Goal: Task Accomplishment & Management: Use online tool/utility

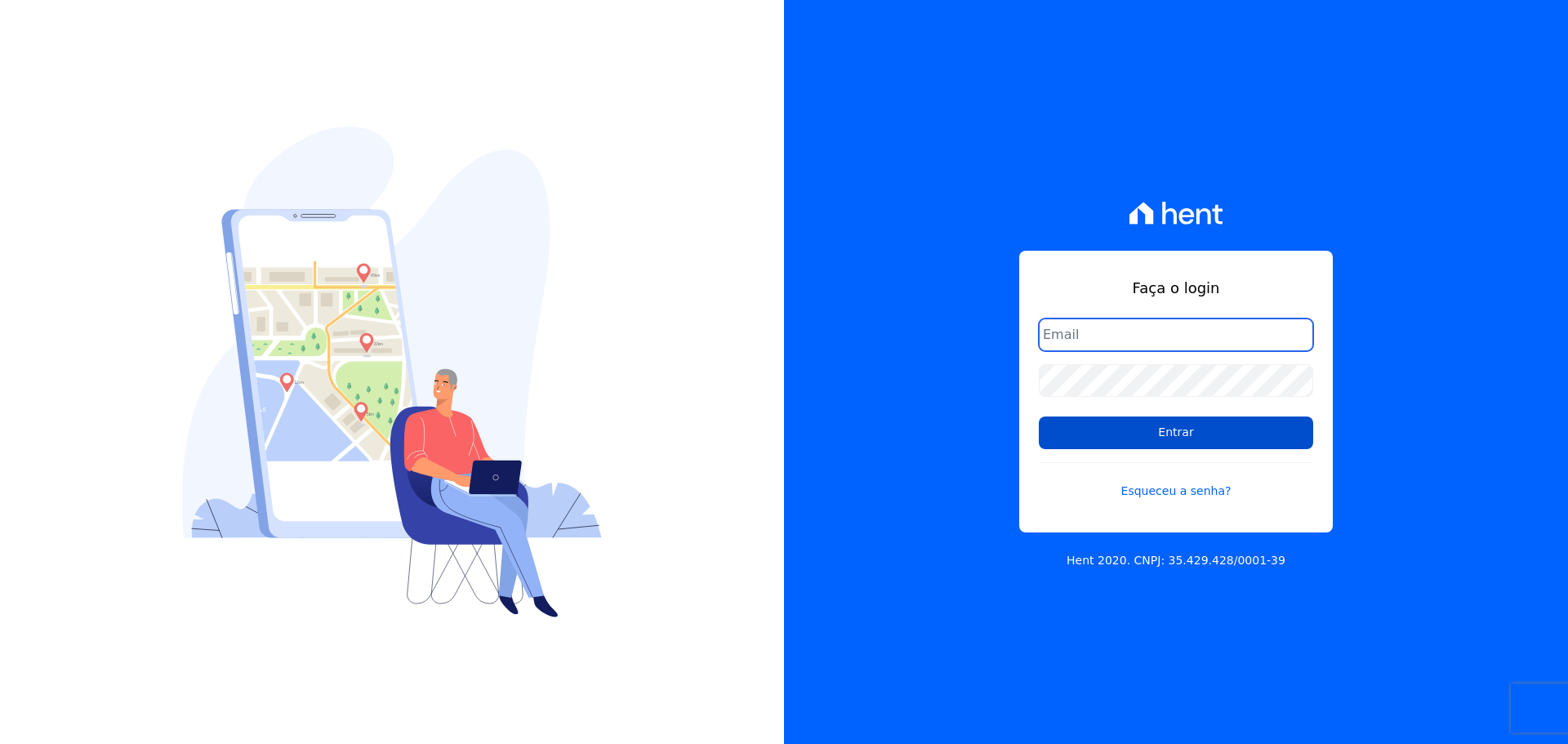
type input "[PERSON_NAME][EMAIL_ADDRESS][DOMAIN_NAME]"
click at [1192, 445] on input "Entrar" at bounding box center [1176, 433] width 274 height 33
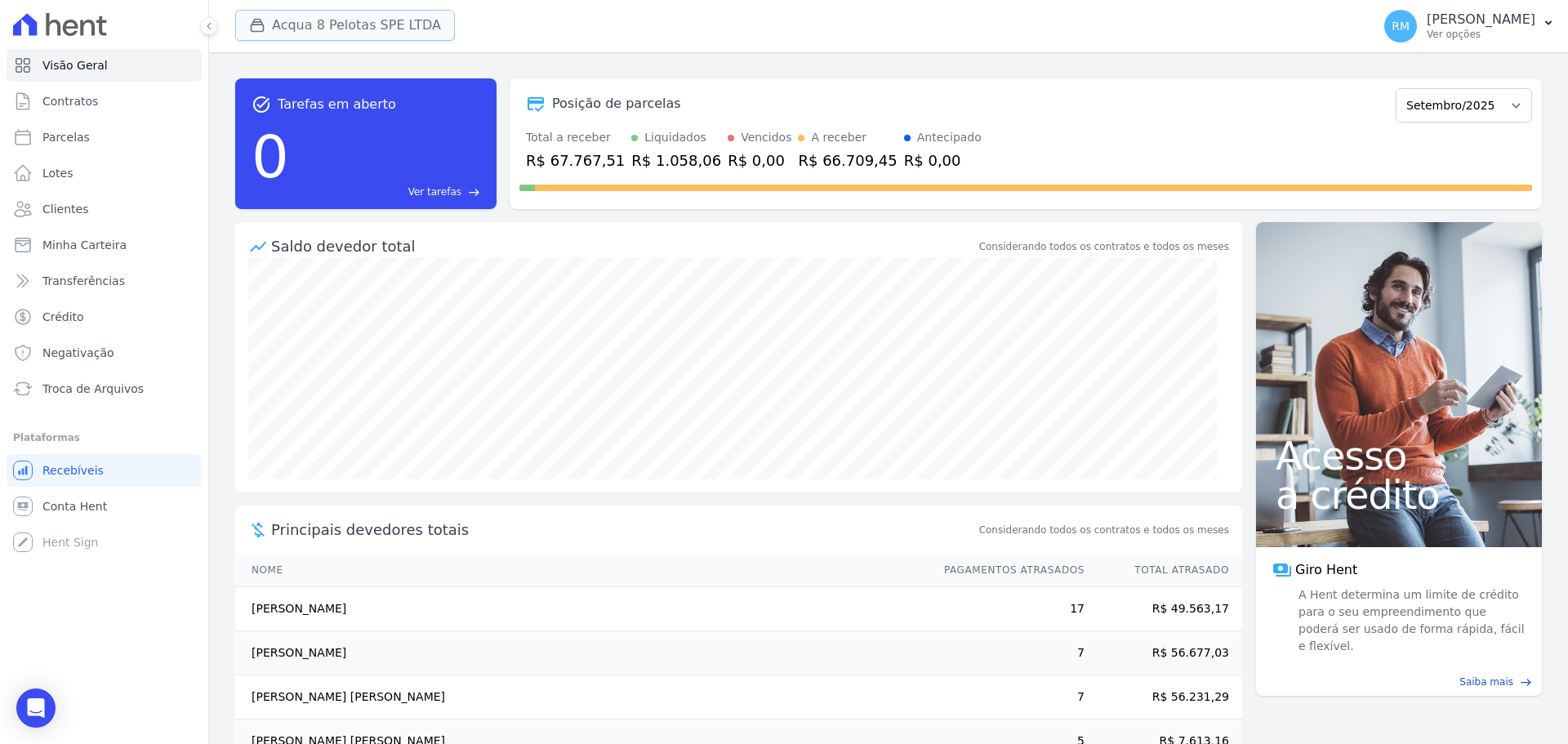
click at [404, 33] on button "Acqua 8 Pelotas SPE LTDA" at bounding box center [345, 25] width 220 height 31
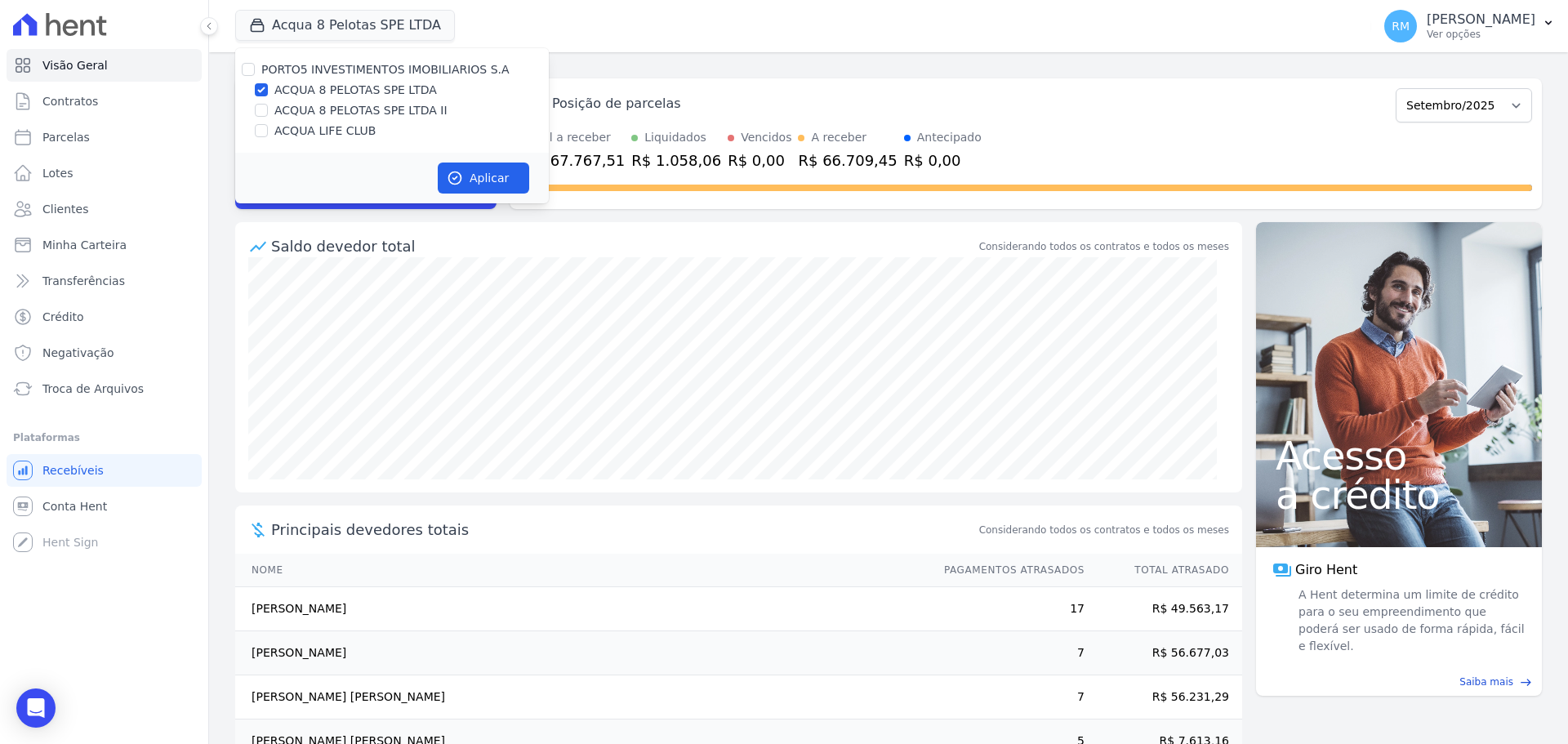
click at [359, 111] on label "ACQUA 8 PELOTAS SPE LTDA II" at bounding box center [360, 111] width 173 height 17
click at [268, 111] on input "ACQUA 8 PELOTAS SPE LTDA II" at bounding box center [262, 111] width 13 height 13
checkbox input "true"
click at [266, 91] on input "ACQUA 8 PELOTAS SPE LTDA" at bounding box center [262, 90] width 13 height 13
checkbox input "false"
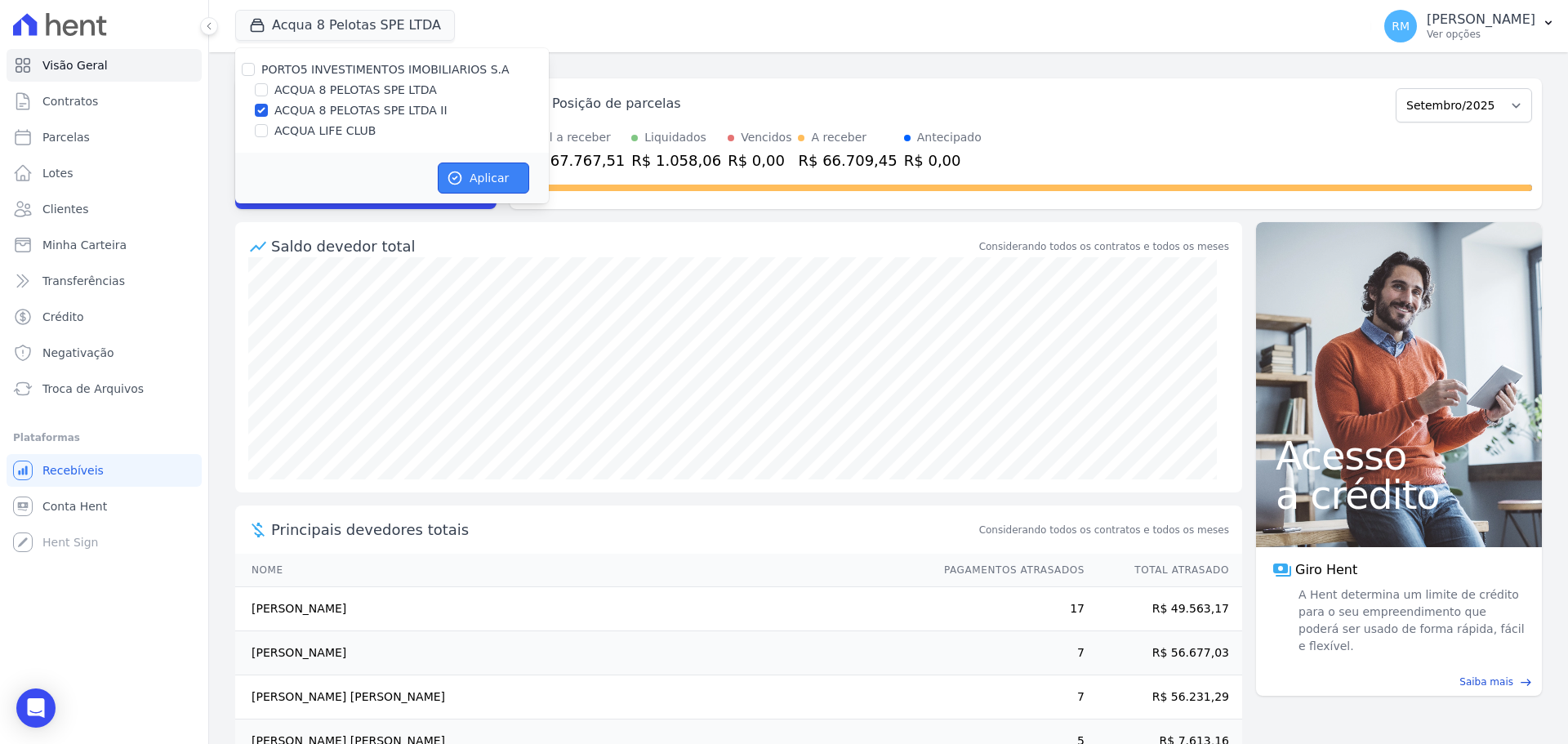
click at [497, 187] on button "Aplicar" at bounding box center [484, 178] width 92 height 31
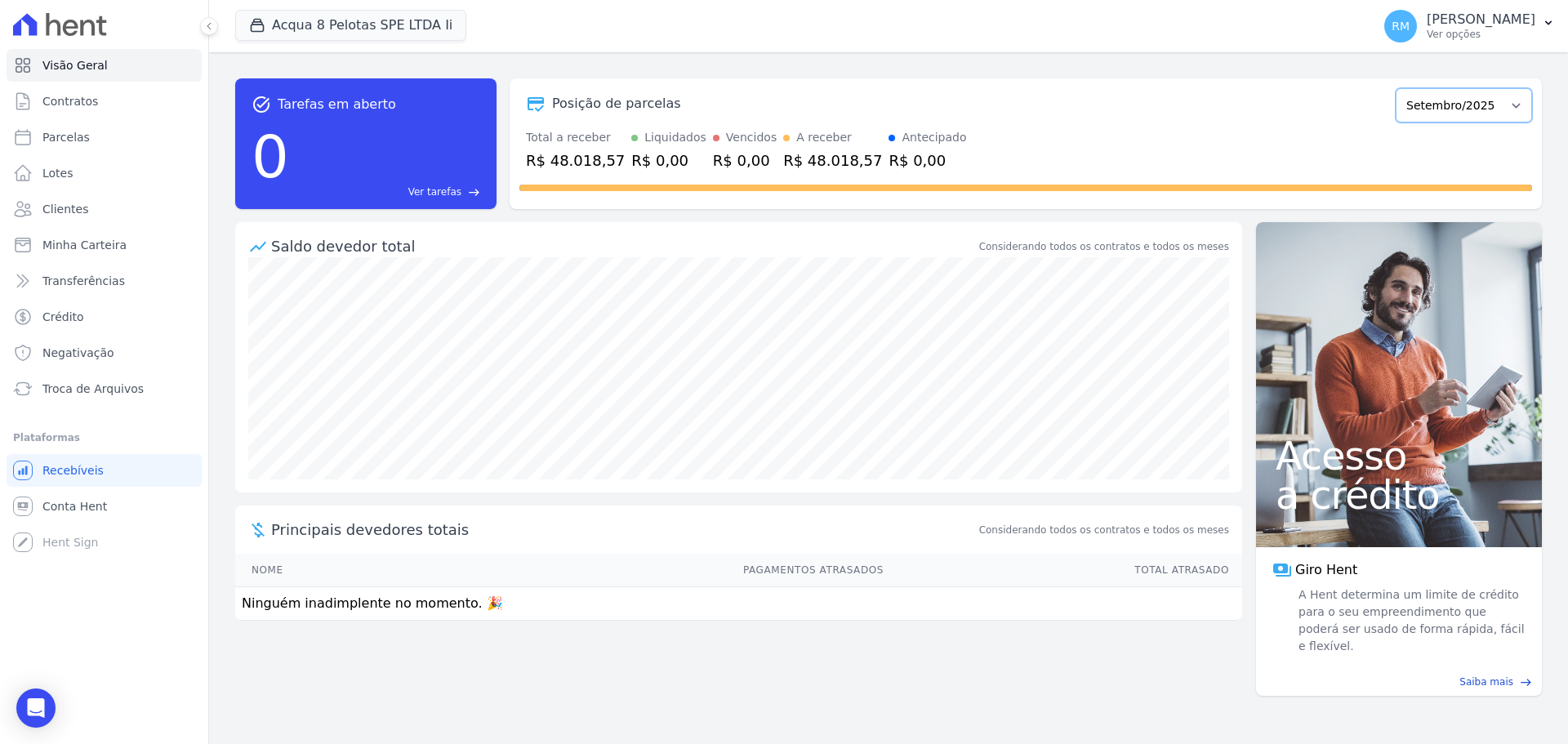
click at [1516, 113] on select "Abril/2023 Maio/2023 Junho/2023 Julho/2023 Agosto/2023 Setembro/2023 Outubro/20…" at bounding box center [1464, 105] width 137 height 34
click at [1495, 38] on p "Ver opções" at bounding box center [1482, 34] width 109 height 13
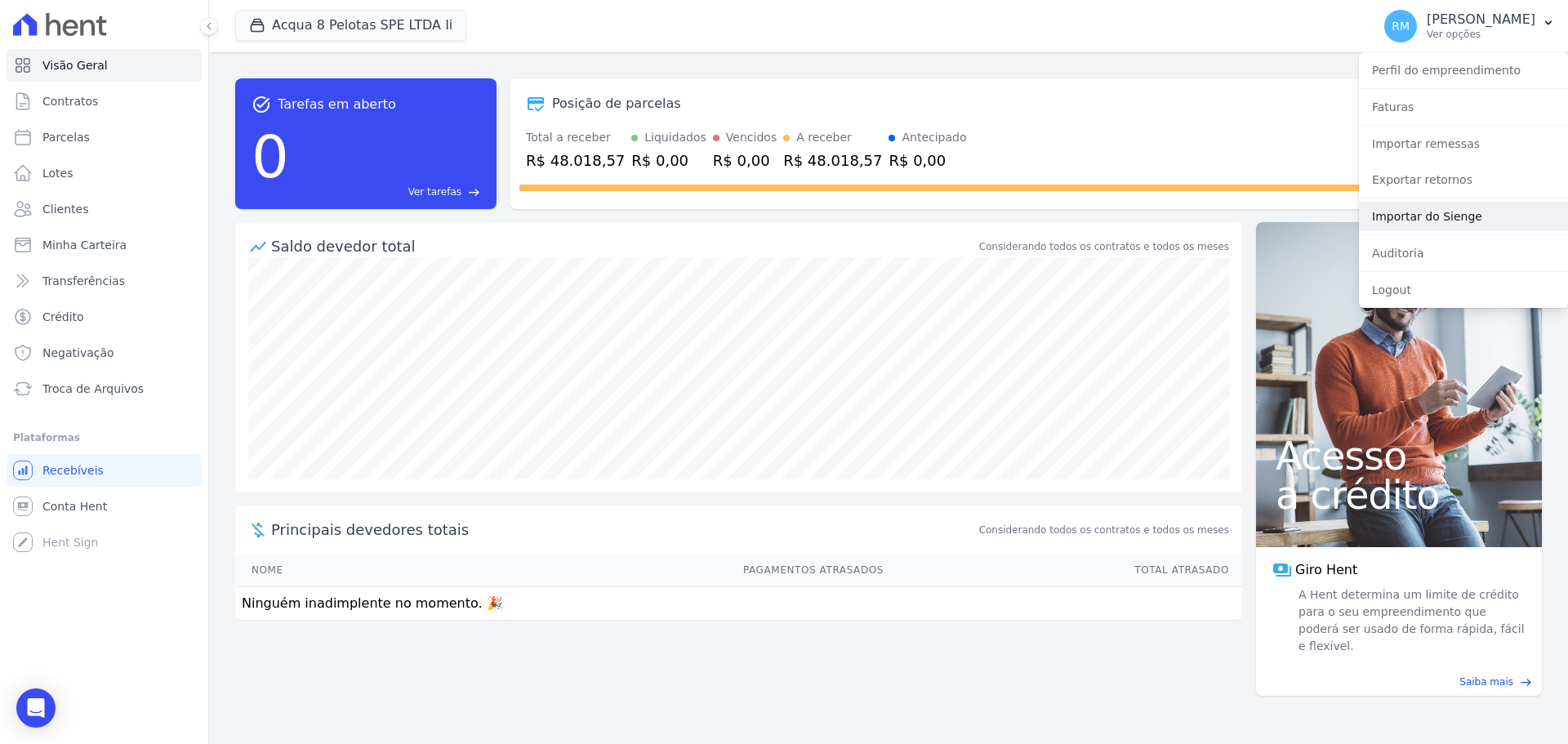
click at [1385, 230] on link "Importar do Sienge" at bounding box center [1464, 216] width 209 height 30
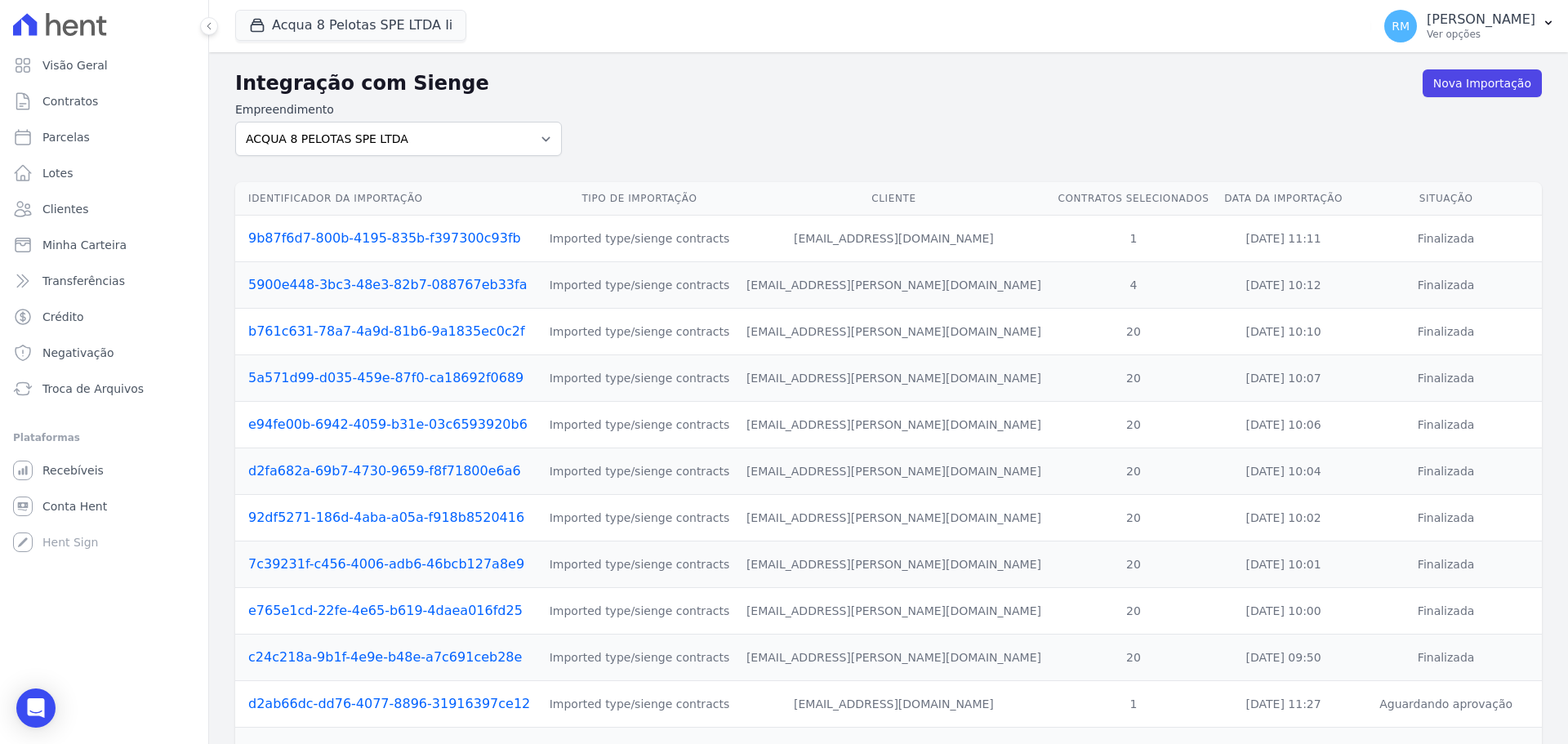
click at [496, 66] on div "Integração com Sienge Nova Importação Empreendimento ACQUA 8 PELOTAS SPE LTDA A…" at bounding box center [888, 635] width 1307 height 1140
click at [490, 154] on select "ACQUA 8 PELOTAS SPE LTDA ACQUA 8 PELOTAS SPE LTDA II ACQUA LIFE CLUB" at bounding box center [399, 139] width 327 height 34
select select "9ebd0c93-7e78-4a07-b0ed-d8fd393c28de"
click at [235, 121] on select "ACQUA 8 PELOTAS SPE LTDA ACQUA 8 PELOTAS SPE LTDA II ACQUA LIFE CLUB" at bounding box center [399, 139] width 327 height 34
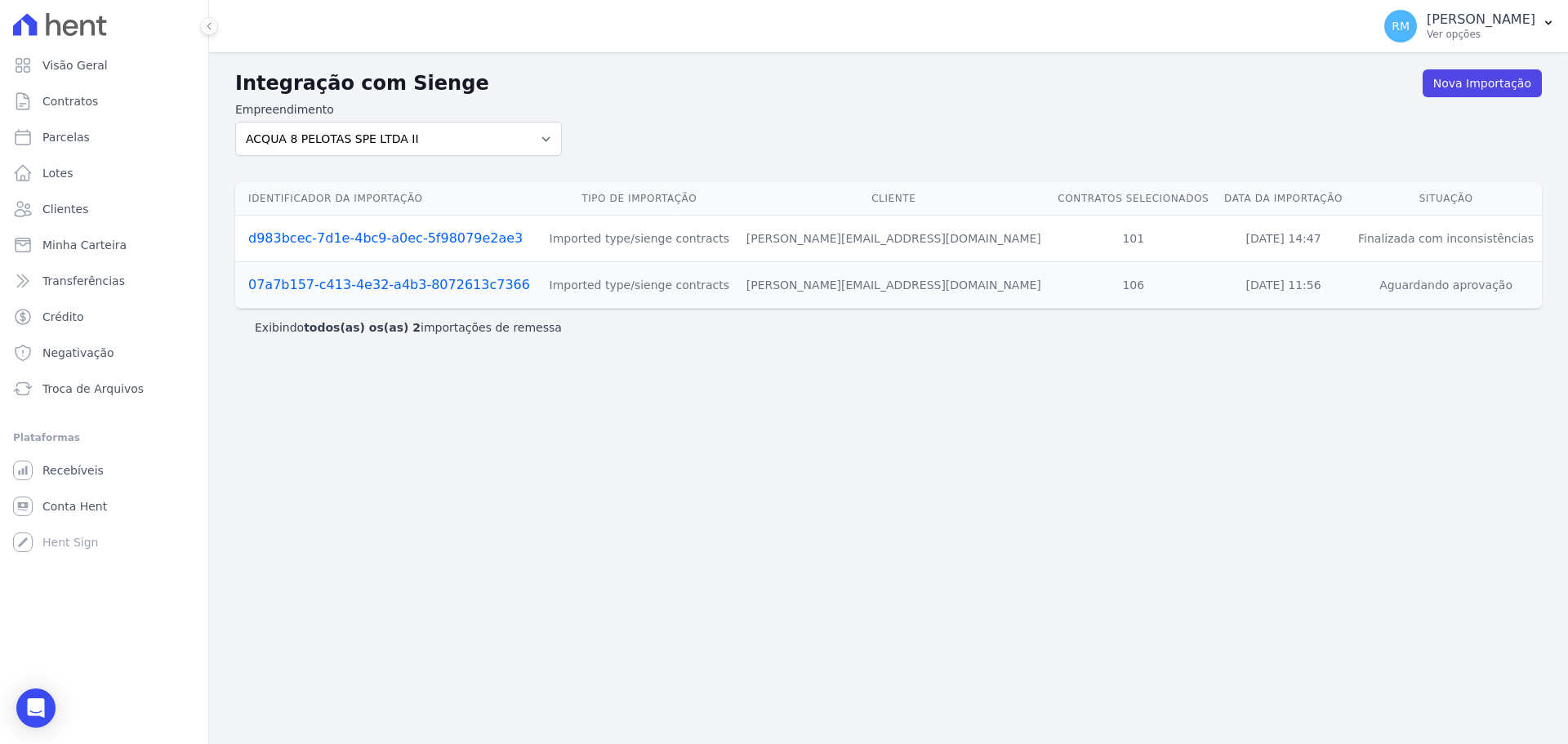
click at [306, 292] on link "07a7b157-c413-4e32-a4b3-8072613c7366" at bounding box center [389, 285] width 282 height 15
click at [460, 286] on link "07a7b157-c413-4e32-a4b3-8072613c7366" at bounding box center [389, 285] width 282 height 15
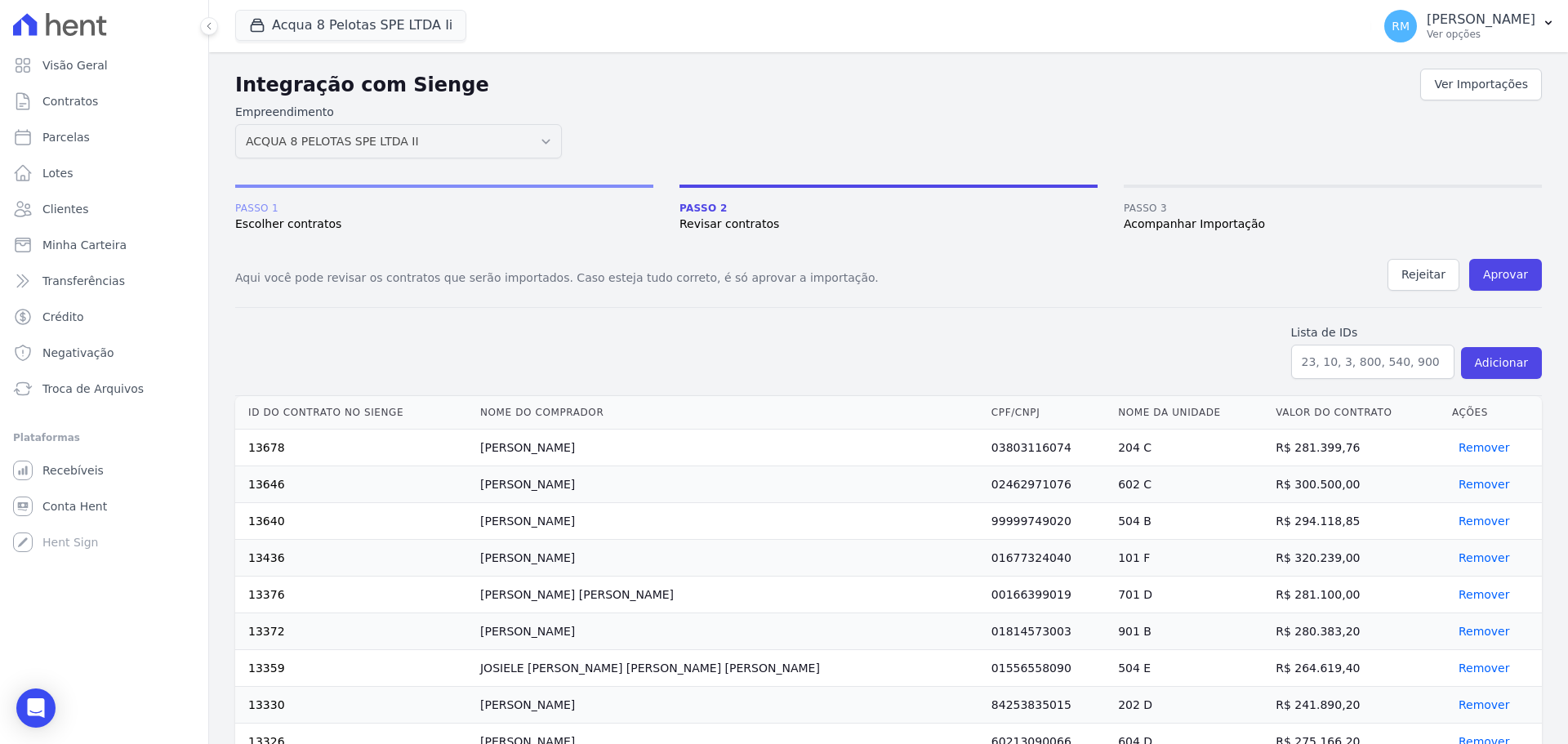
drag, startPoint x: 211, startPoint y: 29, endPoint x: 222, endPoint y: 48, distance: 22.0
click at [211, 30] on icon at bounding box center [209, 26] width 10 height 10
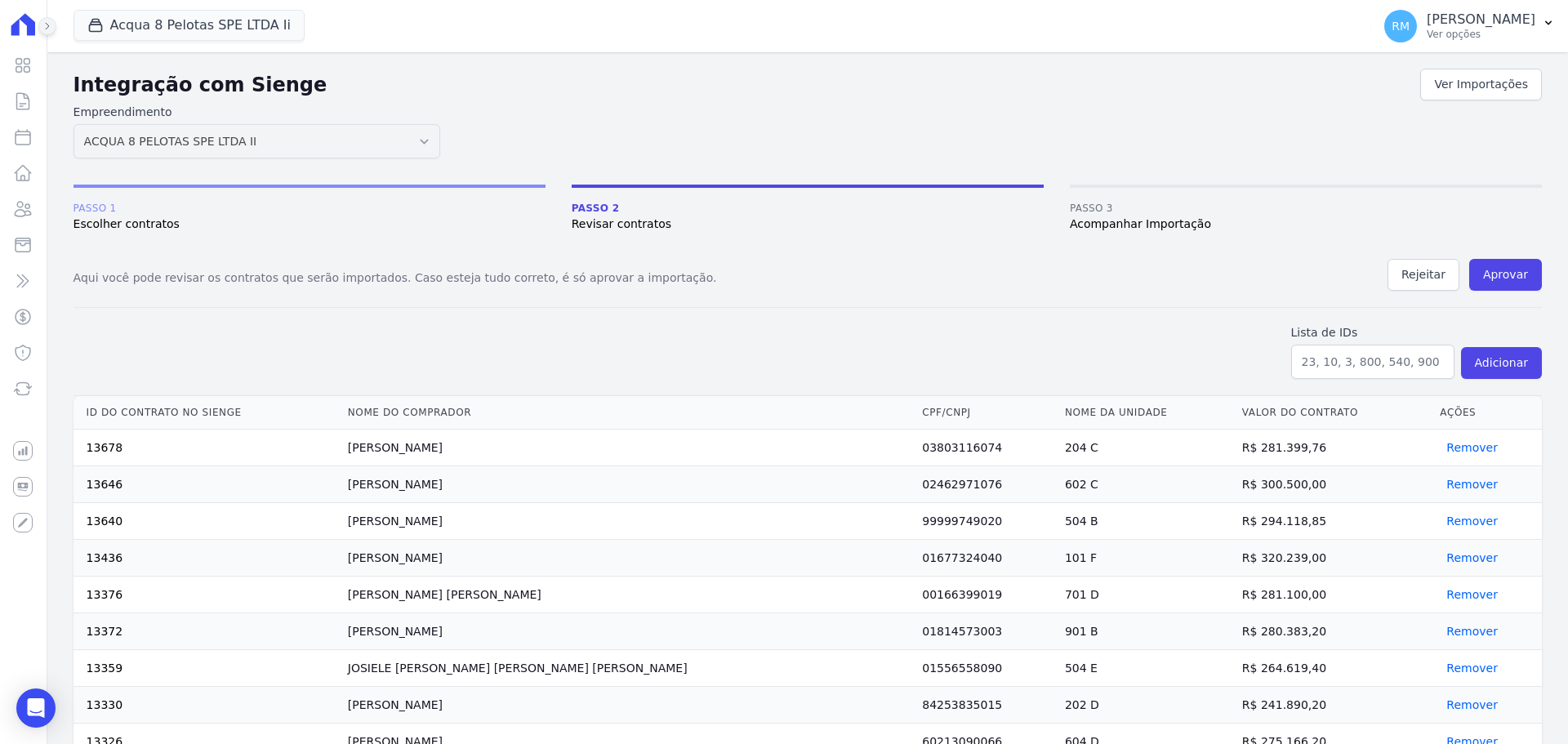
click at [52, 25] on icon at bounding box center [47, 26] width 10 height 10
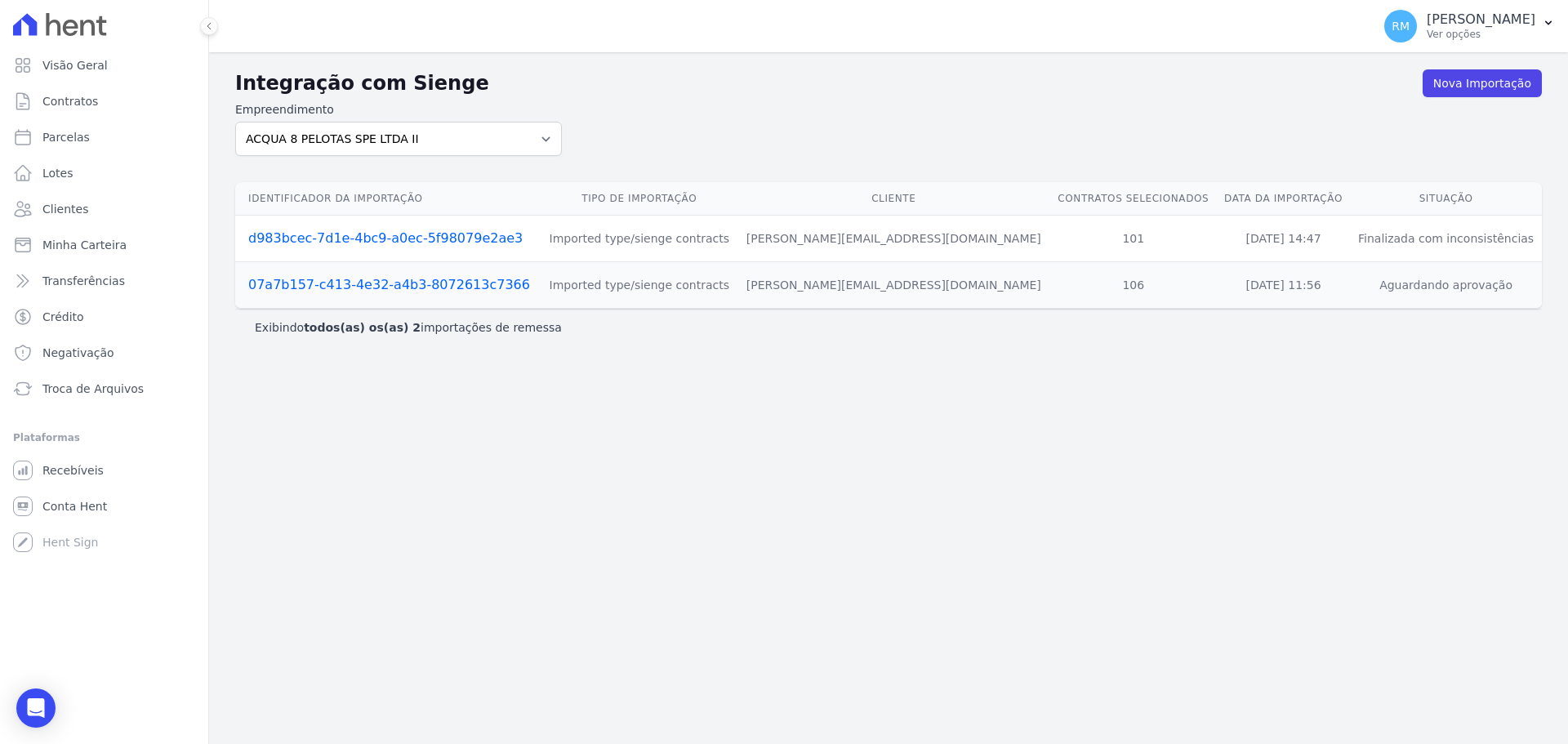
click at [396, 238] on link "d983bcec-7d1e-4bc9-a0ec-5f98079e2ae3" at bounding box center [385, 238] width 274 height 15
